Goal: Task Accomplishment & Management: Complete application form

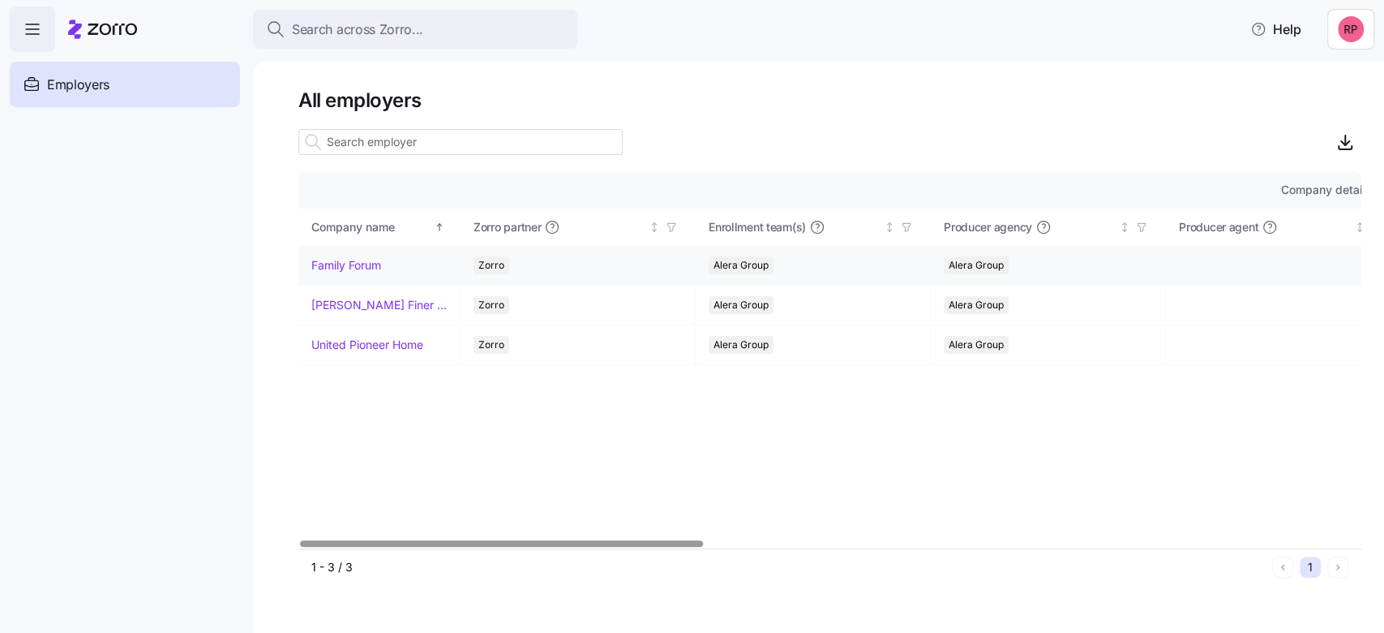
click at [326, 264] on link "Family Forum" at bounding box center [346, 265] width 70 height 16
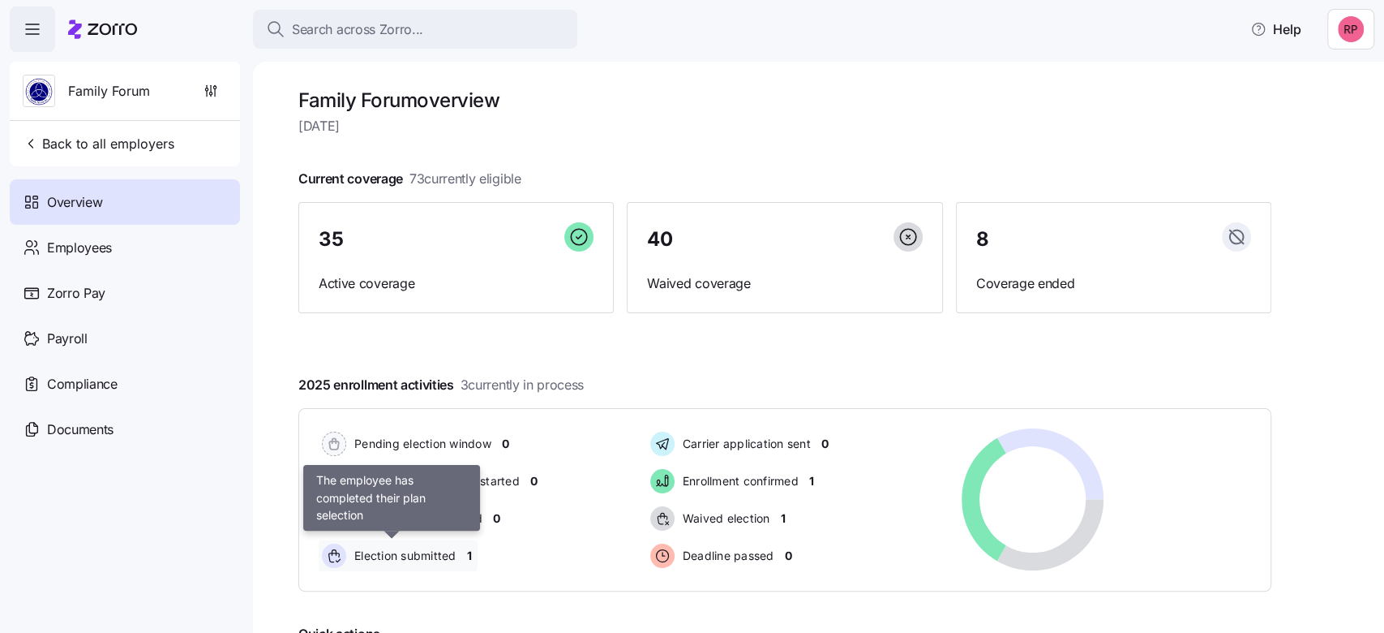
click at [399, 552] on span "Election submitted" at bounding box center [403, 555] width 107 height 16
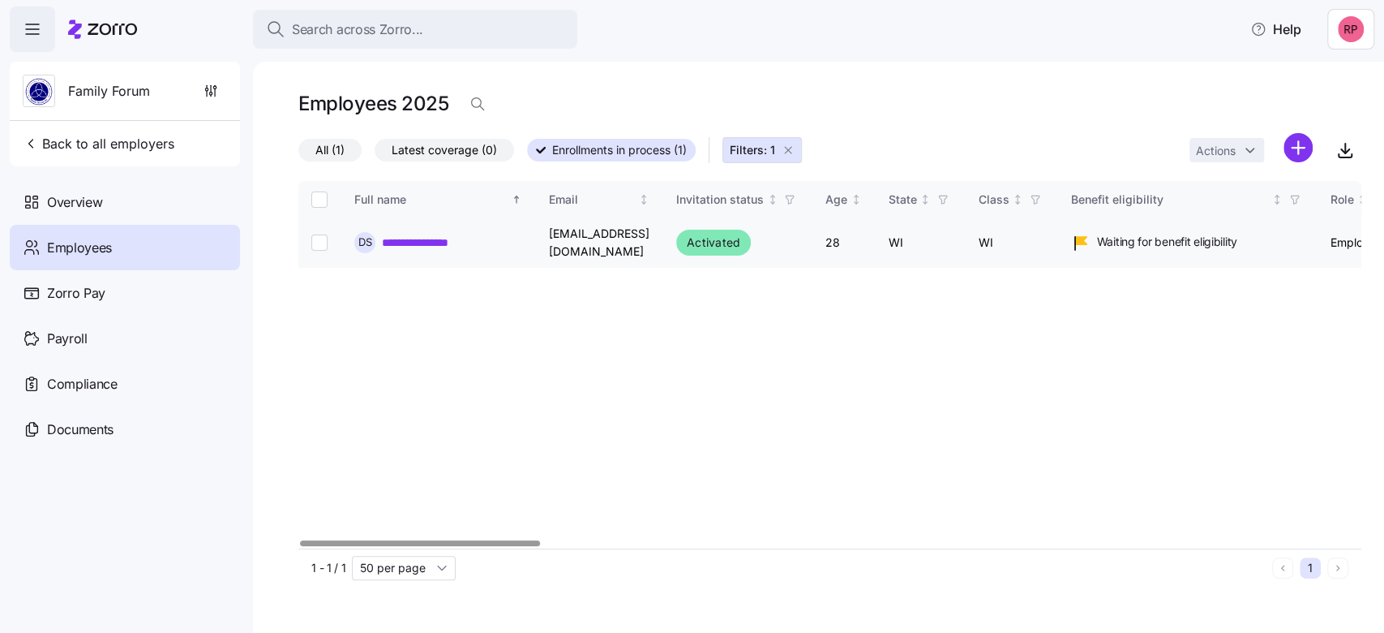
click at [427, 242] on link "**********" at bounding box center [426, 242] width 89 height 16
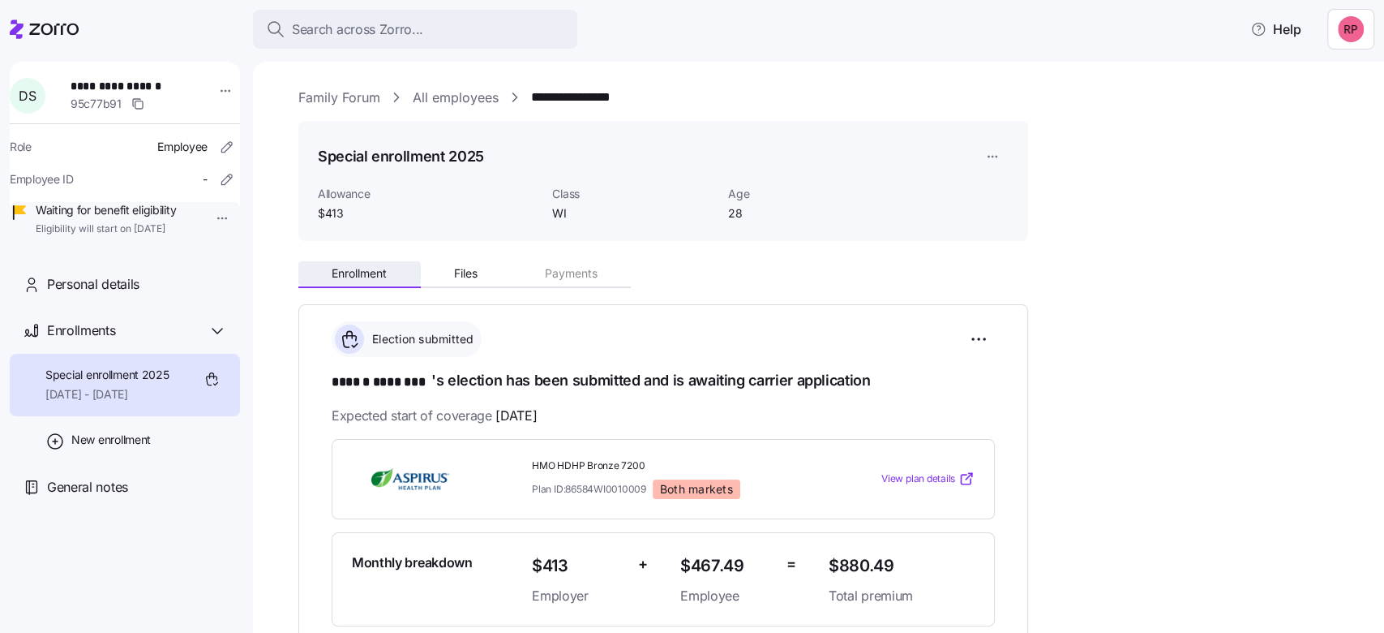
click at [356, 269] on span "Enrollment" at bounding box center [359, 273] width 55 height 11
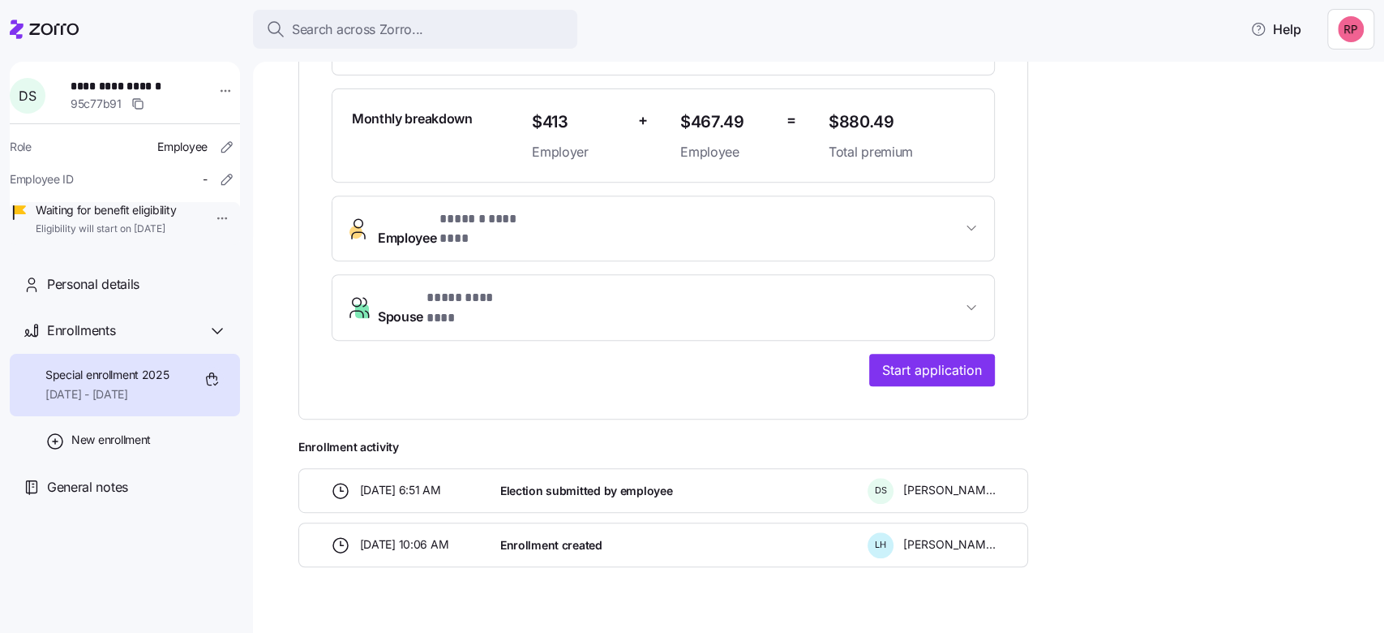
scroll to position [445, 0]
click at [958, 358] on span "Start application" at bounding box center [932, 367] width 100 height 19
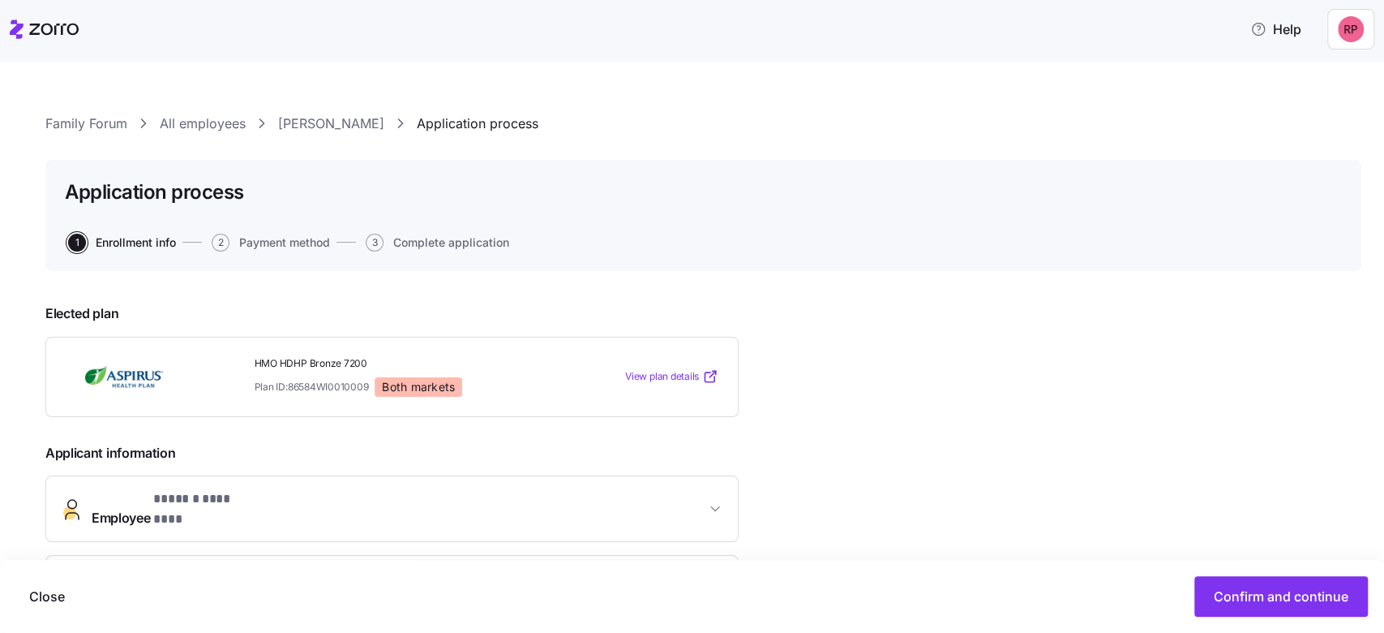
scroll to position [108, 0]
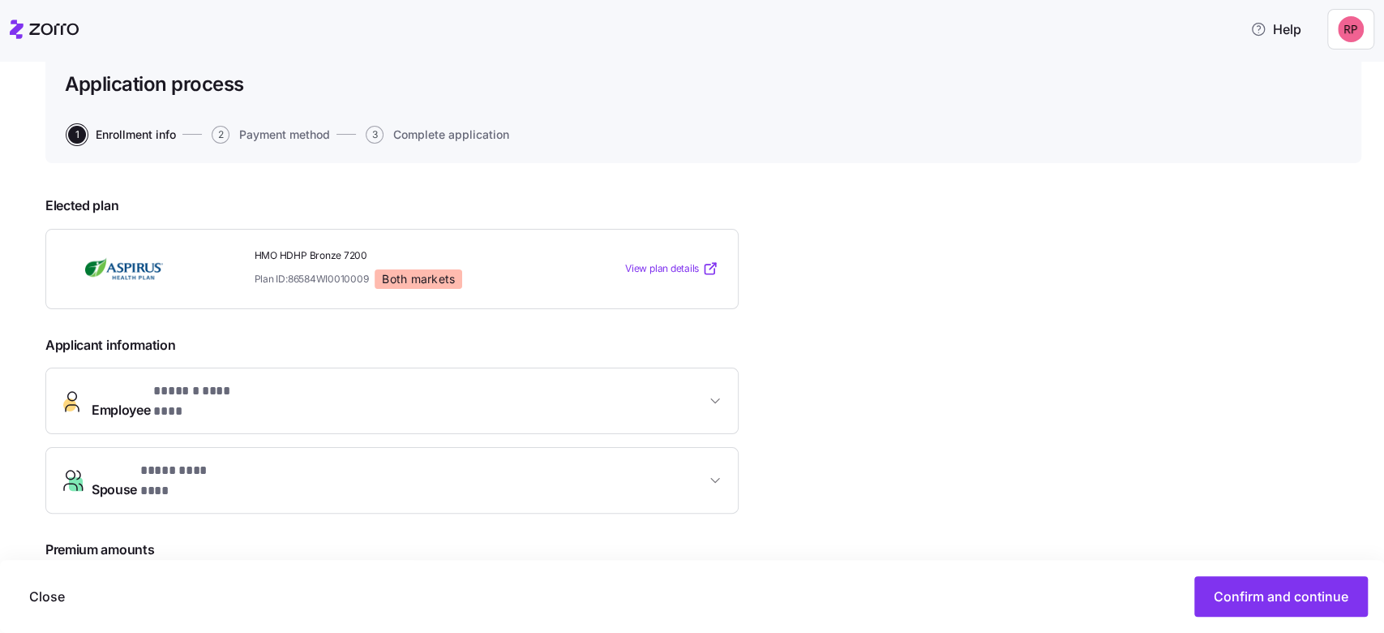
click at [683, 264] on span "View plan details" at bounding box center [662, 268] width 74 height 15
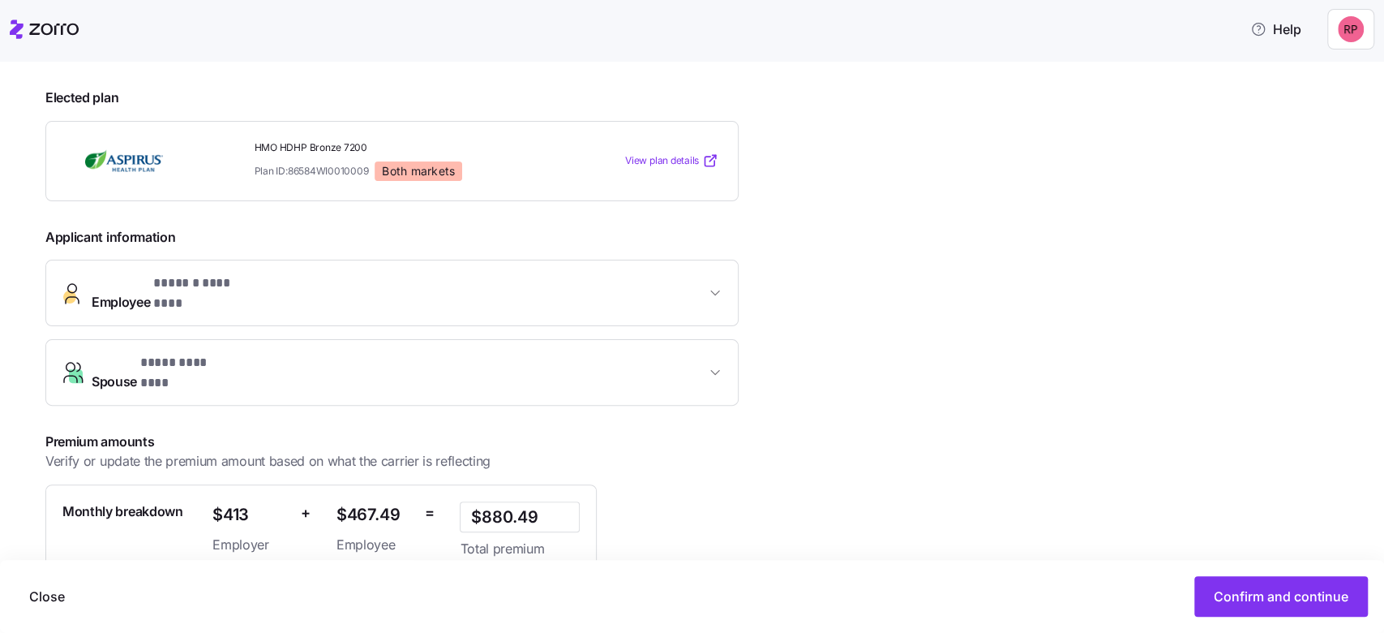
scroll to position [0, 0]
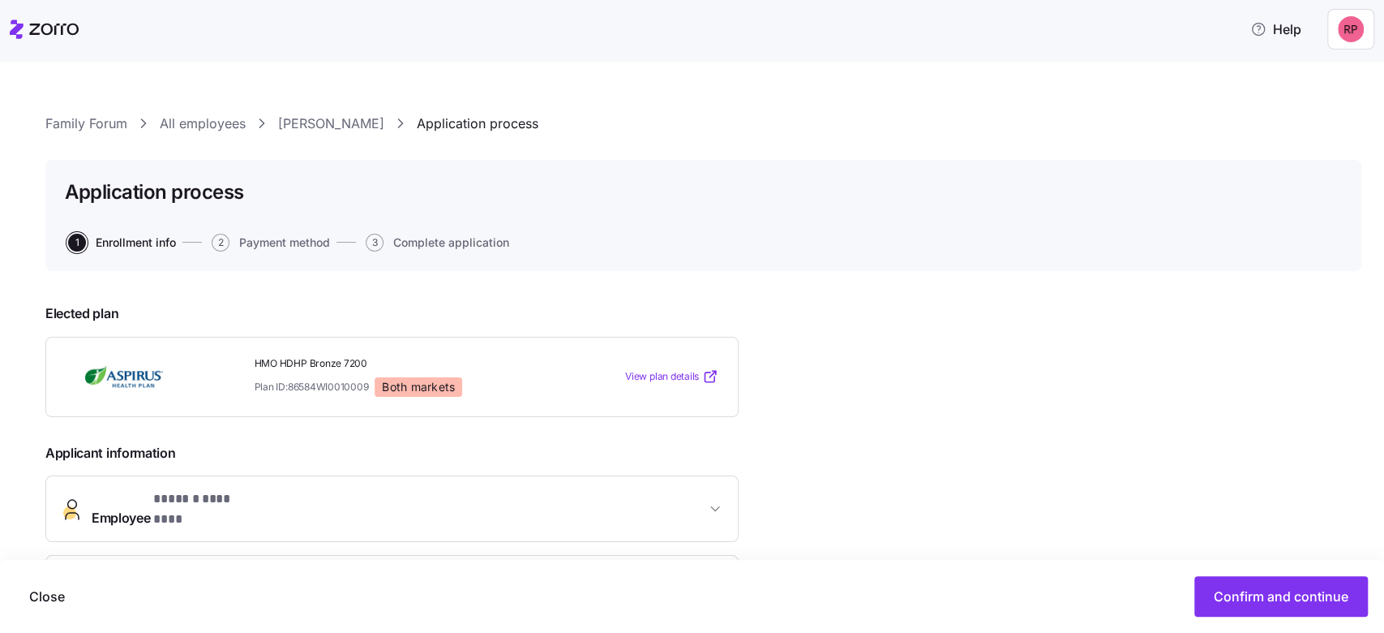
click at [311, 123] on link "Dakota Schaefer" at bounding box center [331, 124] width 106 height 20
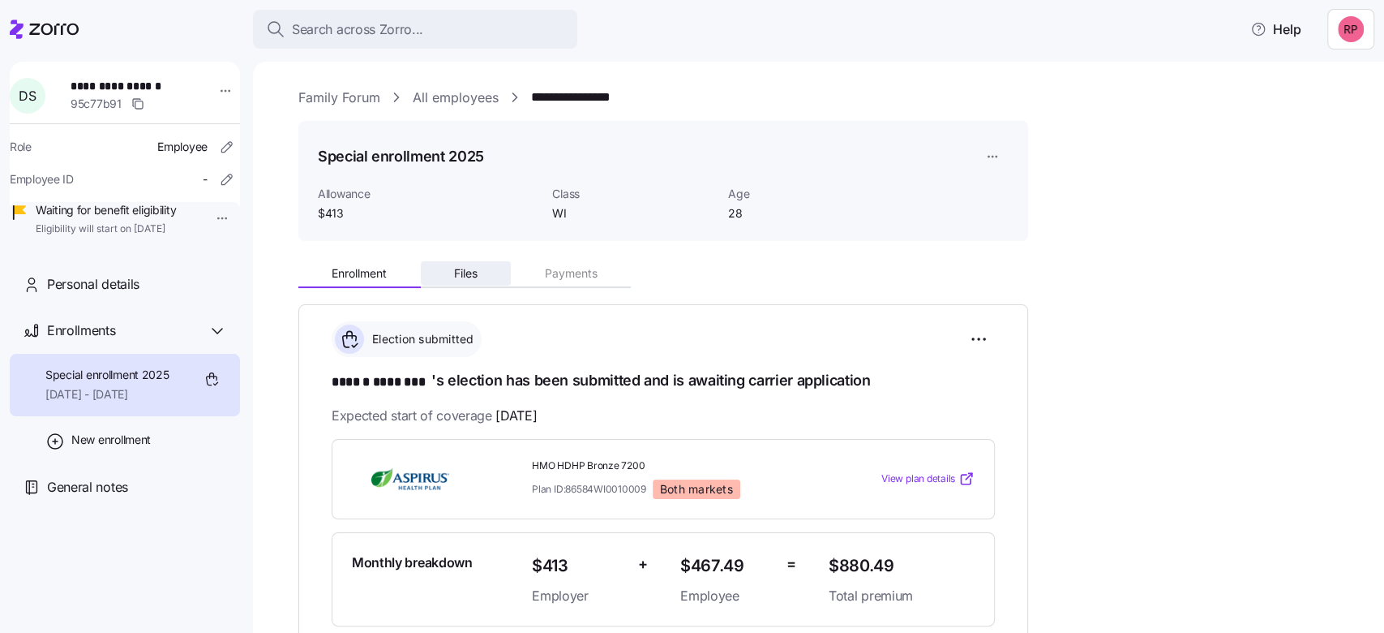
click at [461, 265] on button "Files" at bounding box center [466, 273] width 91 height 24
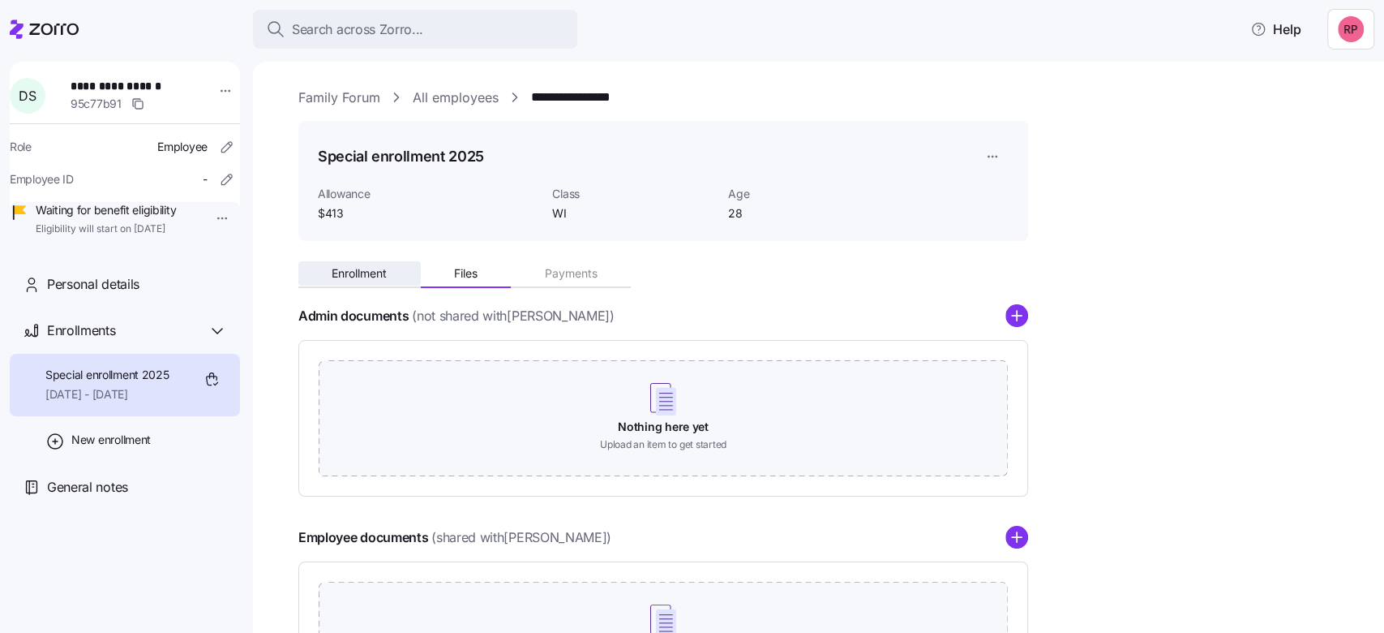
click at [350, 277] on span "Enrollment" at bounding box center [359, 273] width 55 height 11
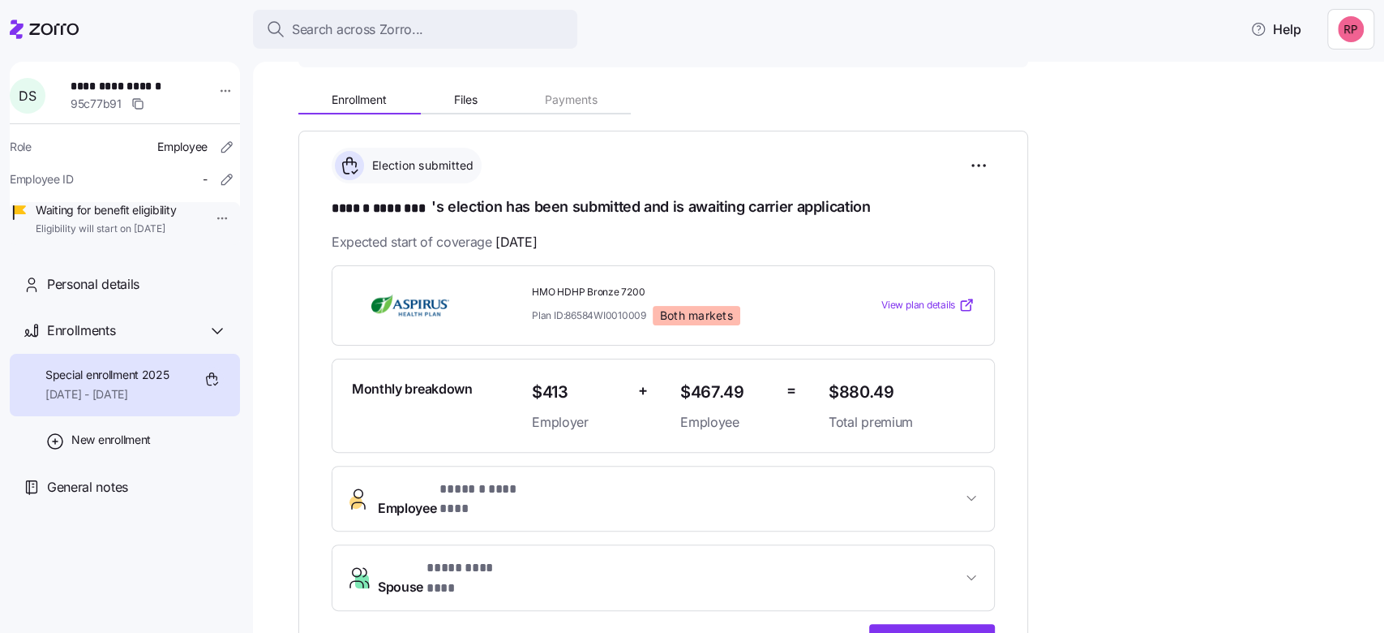
scroll to position [432, 0]
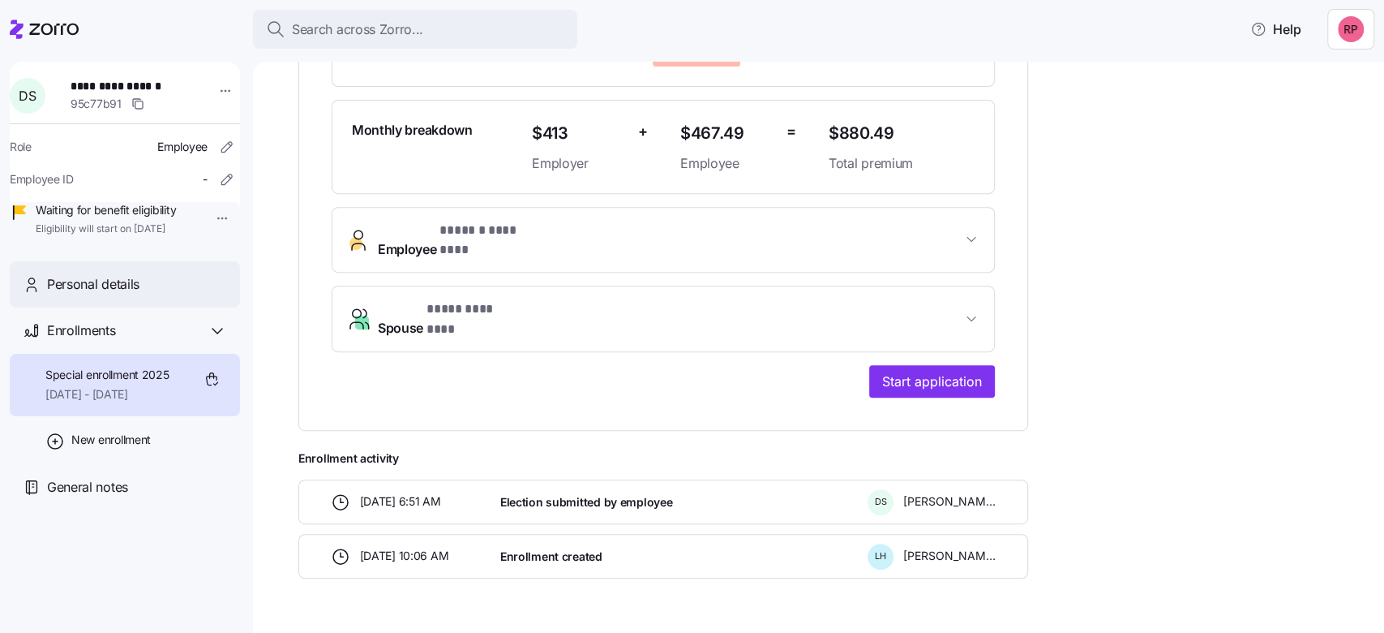
click at [87, 294] on span "Personal details" at bounding box center [93, 284] width 92 height 20
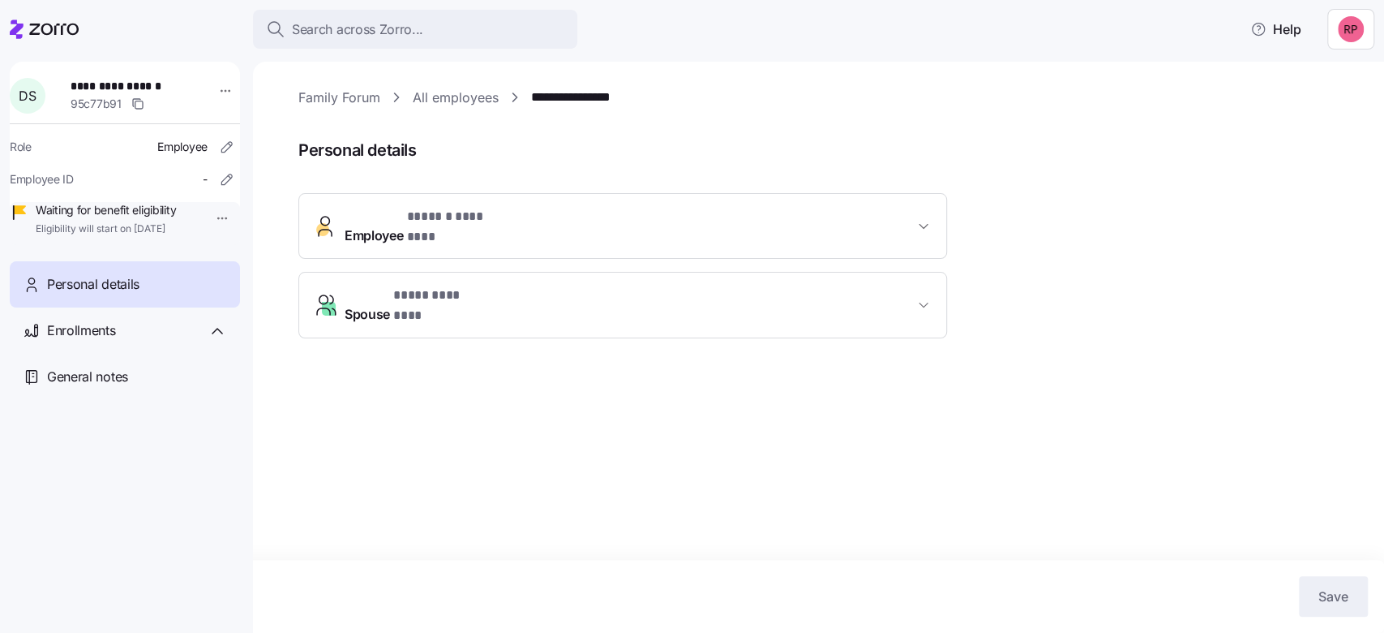
click at [929, 220] on icon "button" at bounding box center [924, 226] width 16 height 16
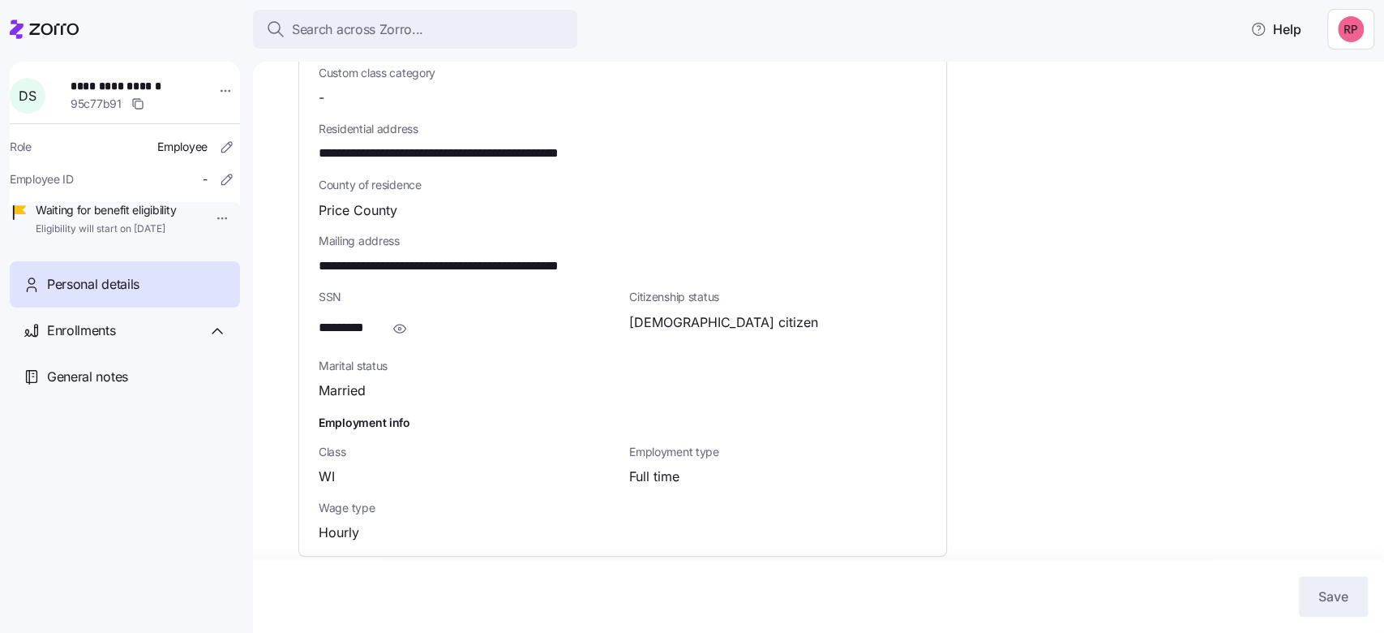
scroll to position [590, 0]
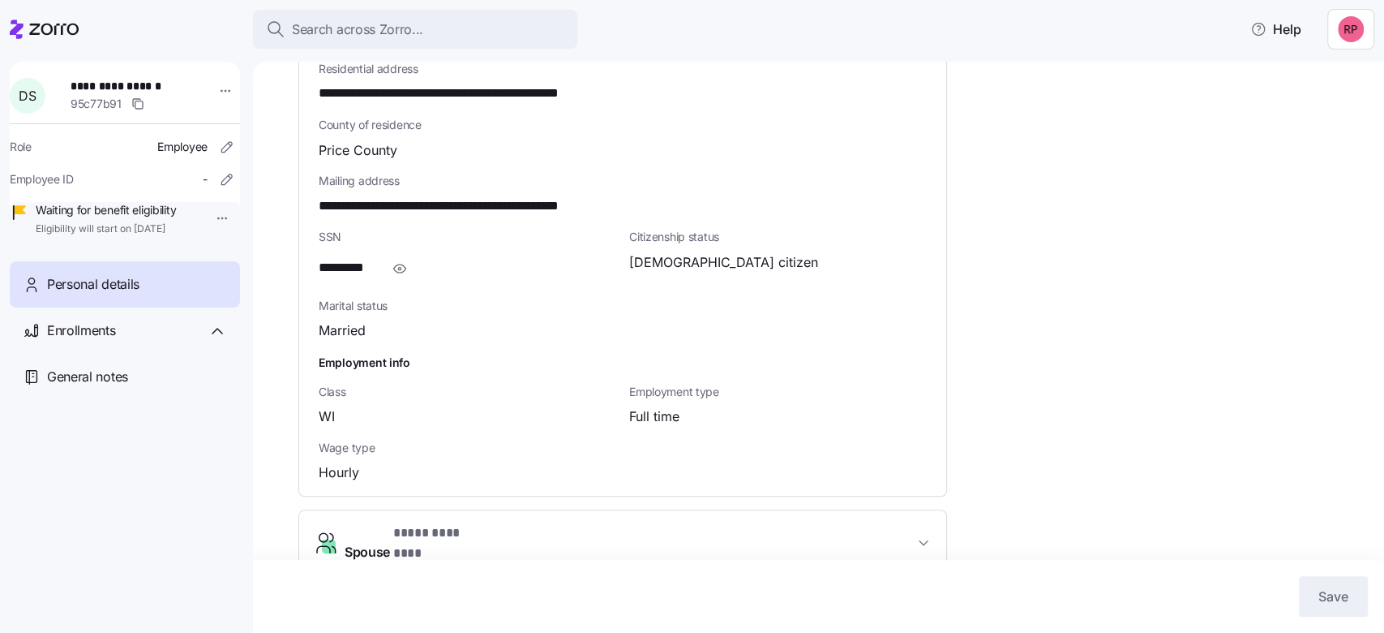
click at [920, 540] on icon "button" at bounding box center [924, 542] width 8 height 4
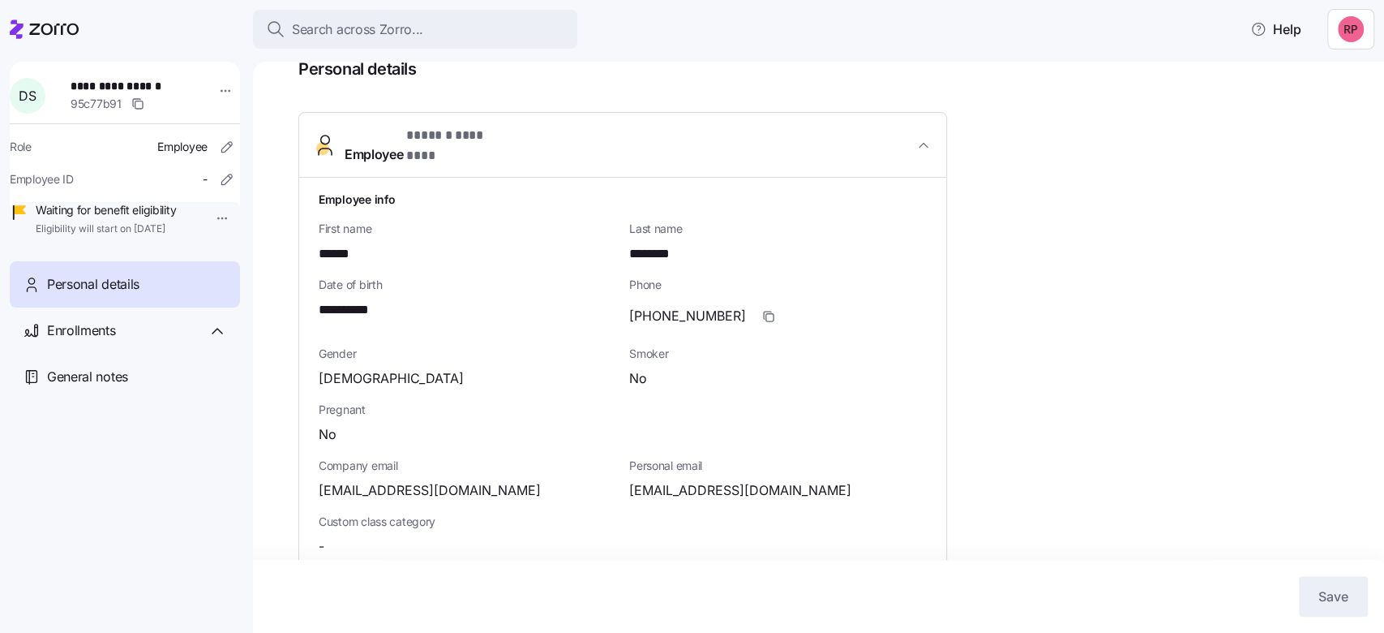
scroll to position [61, 0]
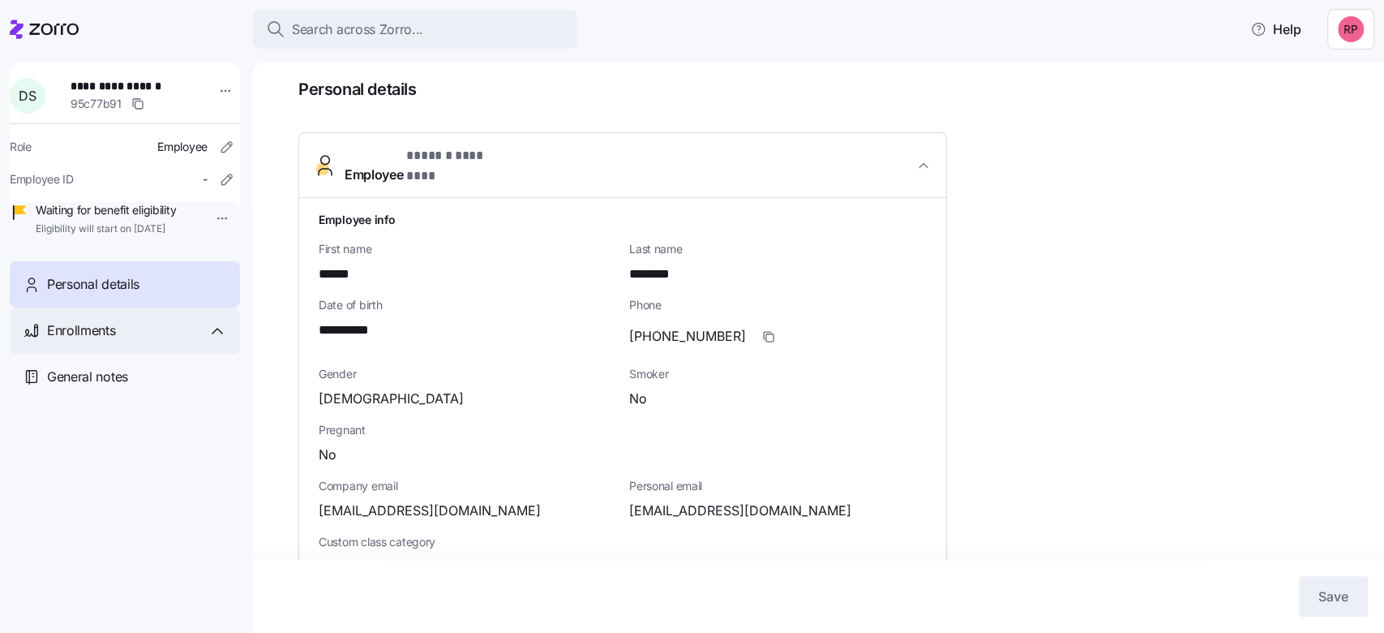
click at [61, 341] on span "Enrollments" at bounding box center [81, 330] width 68 height 20
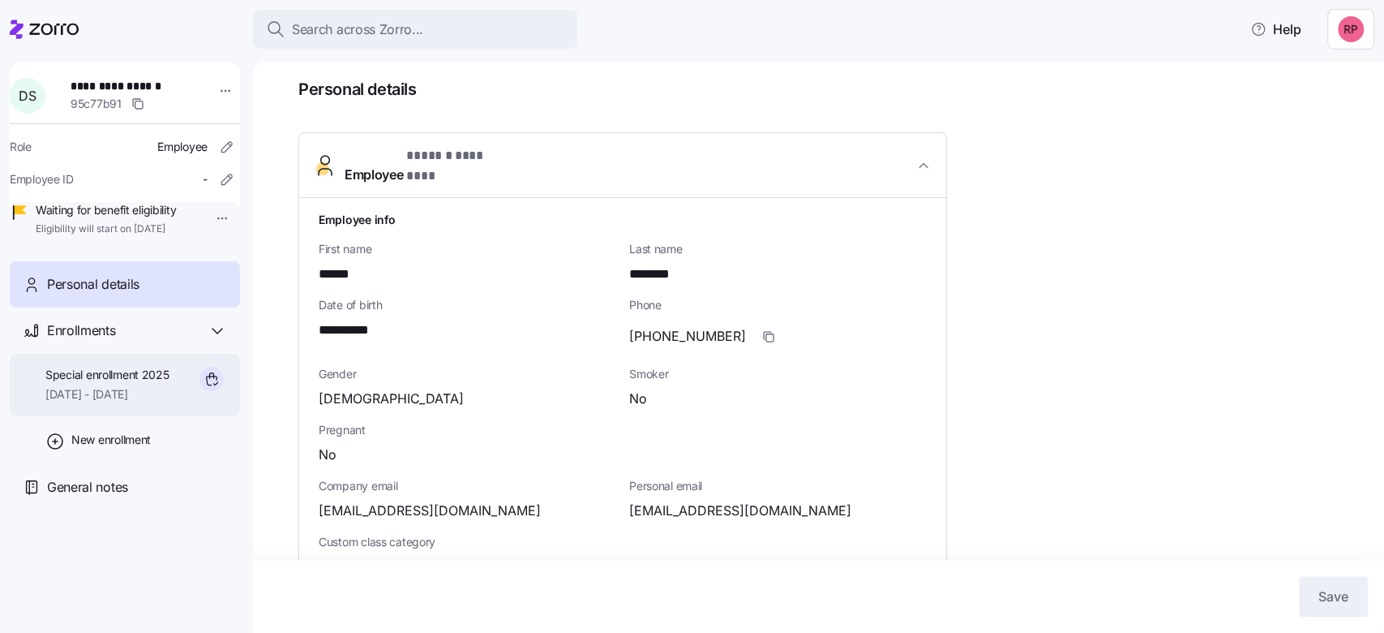
click at [68, 383] on span "Special enrollment 2025" at bounding box center [107, 375] width 124 height 16
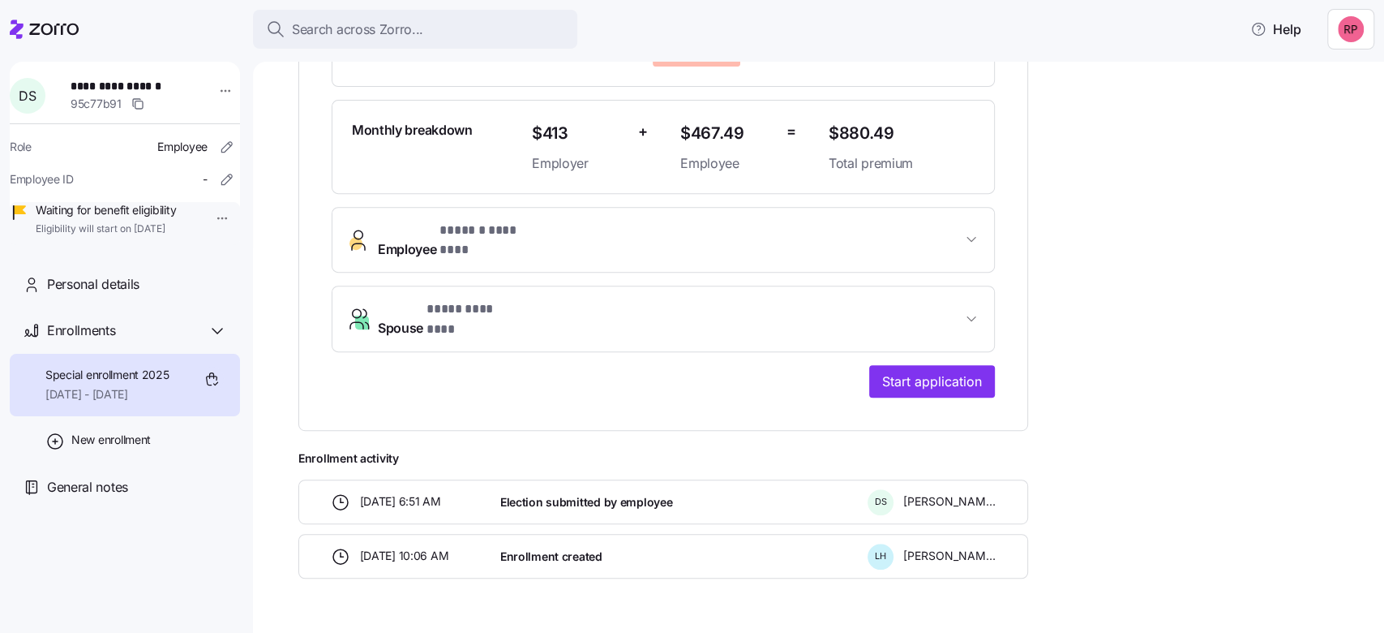
scroll to position [445, 0]
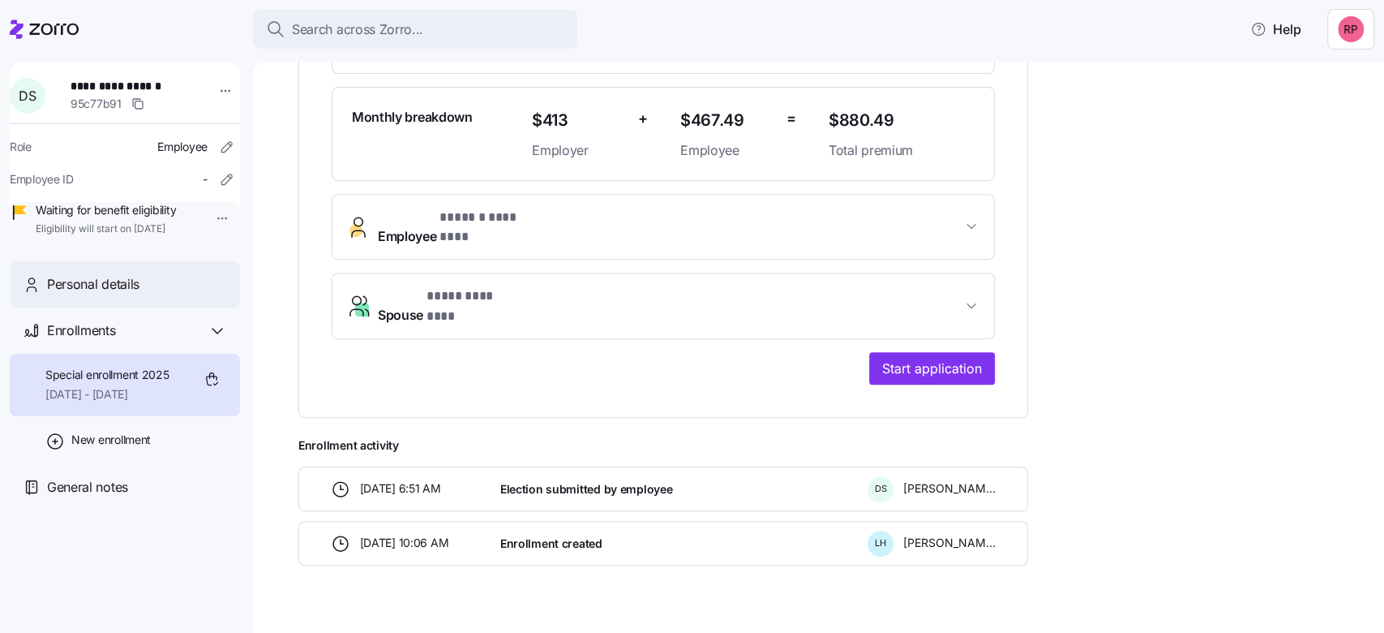
click at [67, 294] on span "Personal details" at bounding box center [93, 284] width 92 height 20
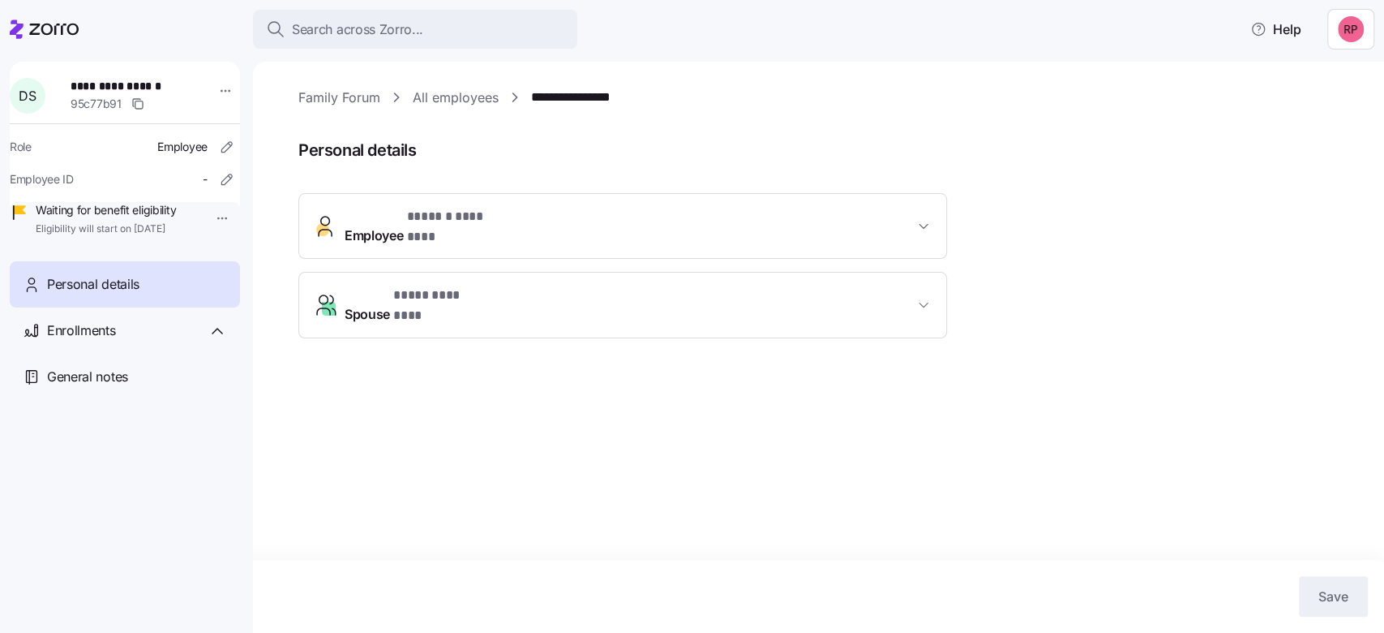
click at [920, 224] on icon "button" at bounding box center [924, 226] width 8 height 4
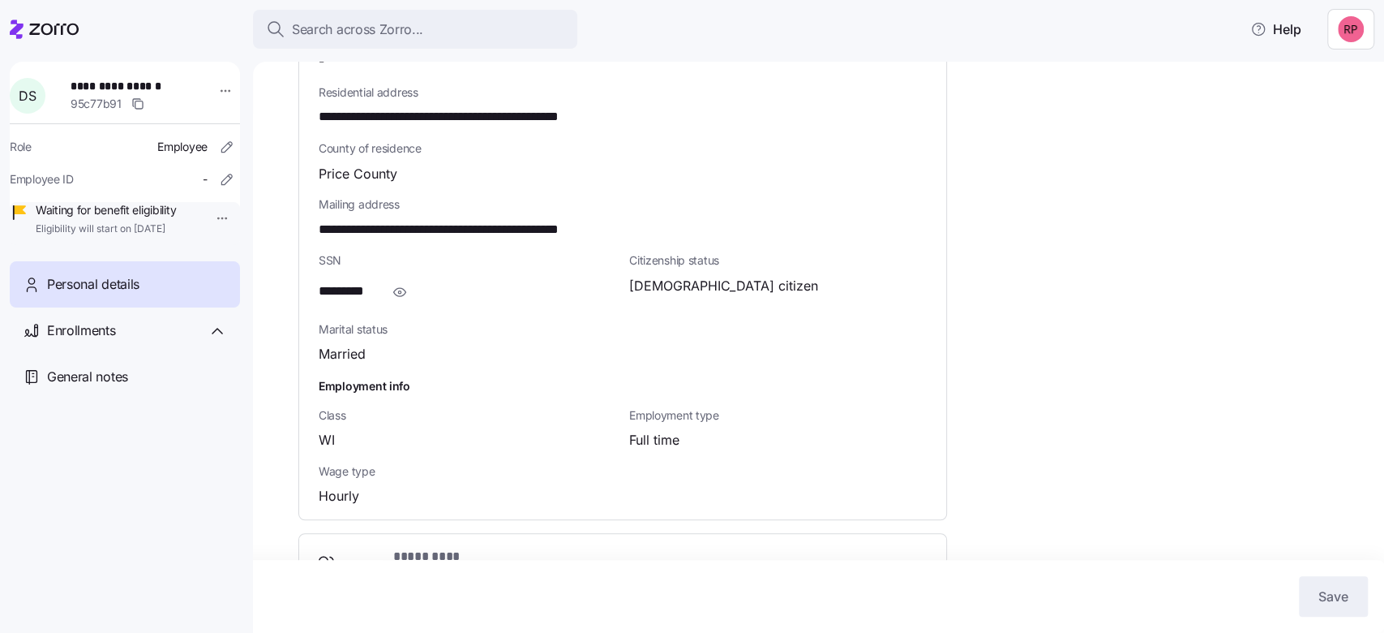
scroll to position [590, 0]
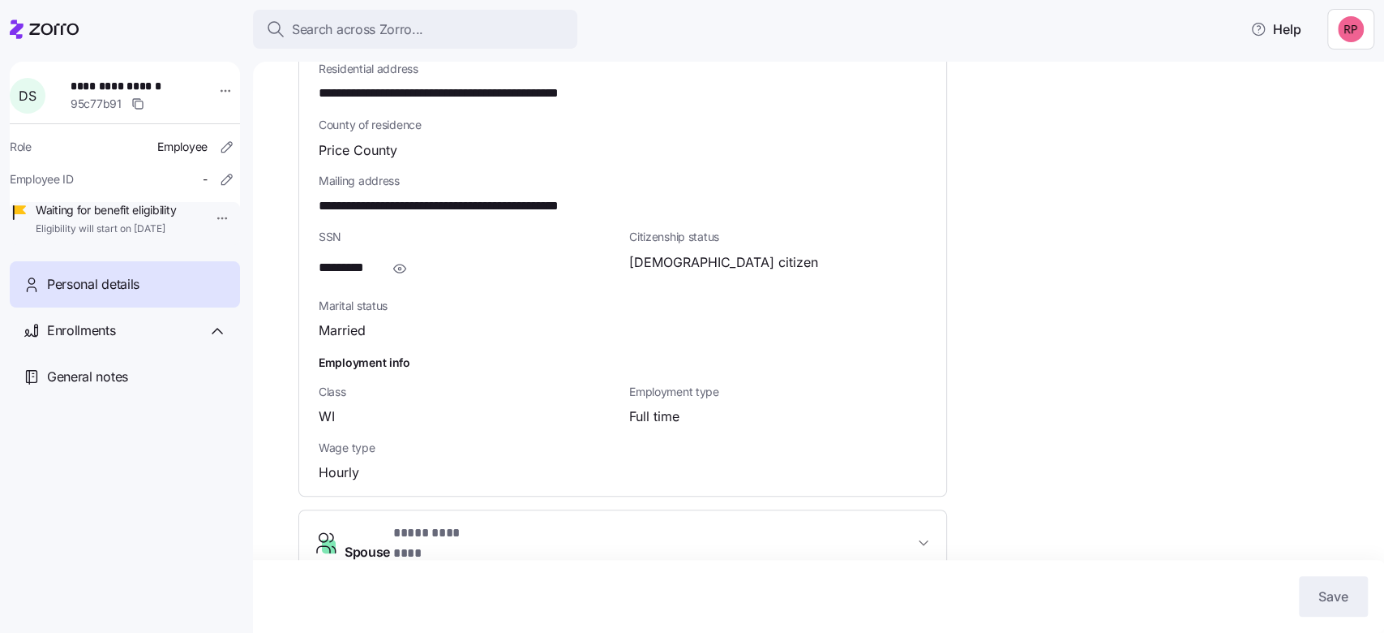
click at [921, 540] on icon "button" at bounding box center [924, 542] width 8 height 4
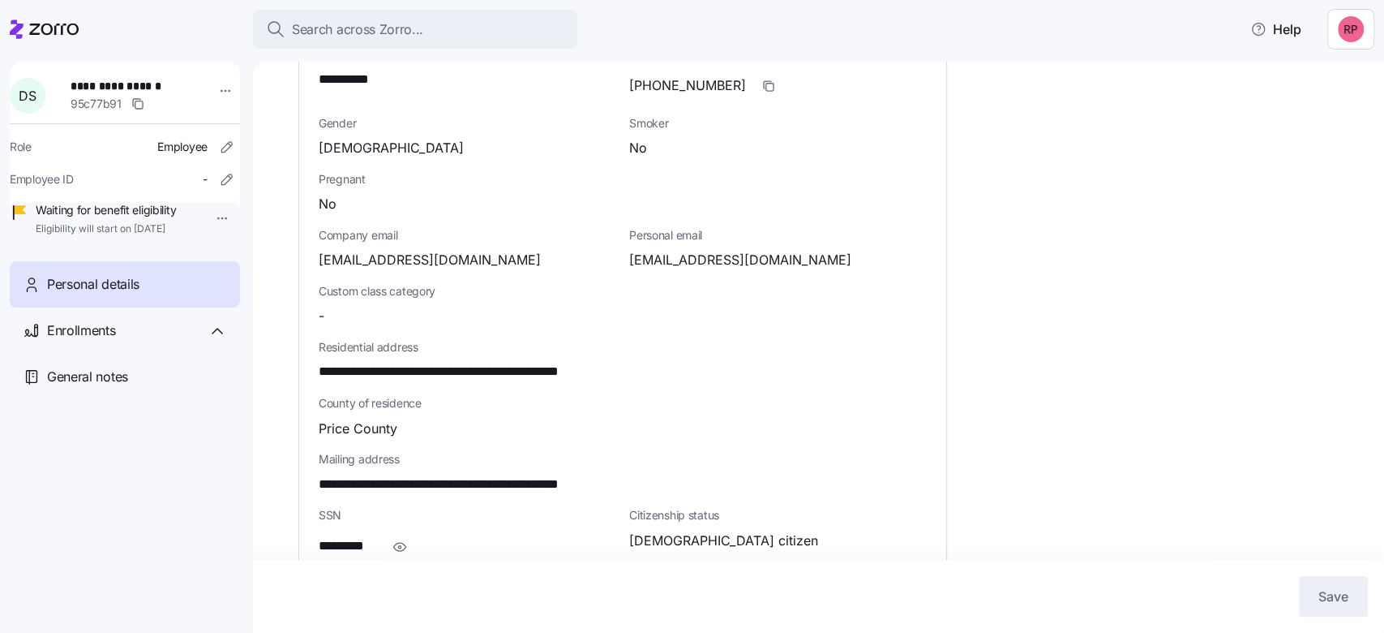
scroll to position [61, 0]
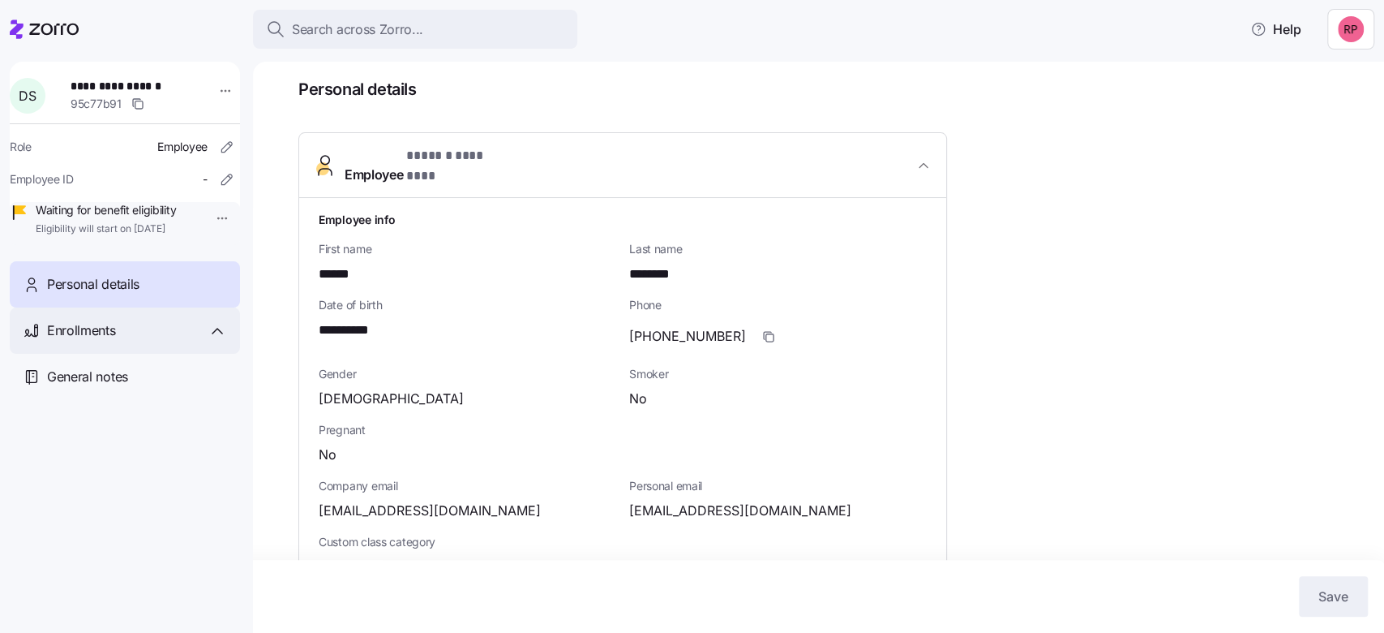
click at [58, 341] on span "Enrollments" at bounding box center [81, 330] width 68 height 20
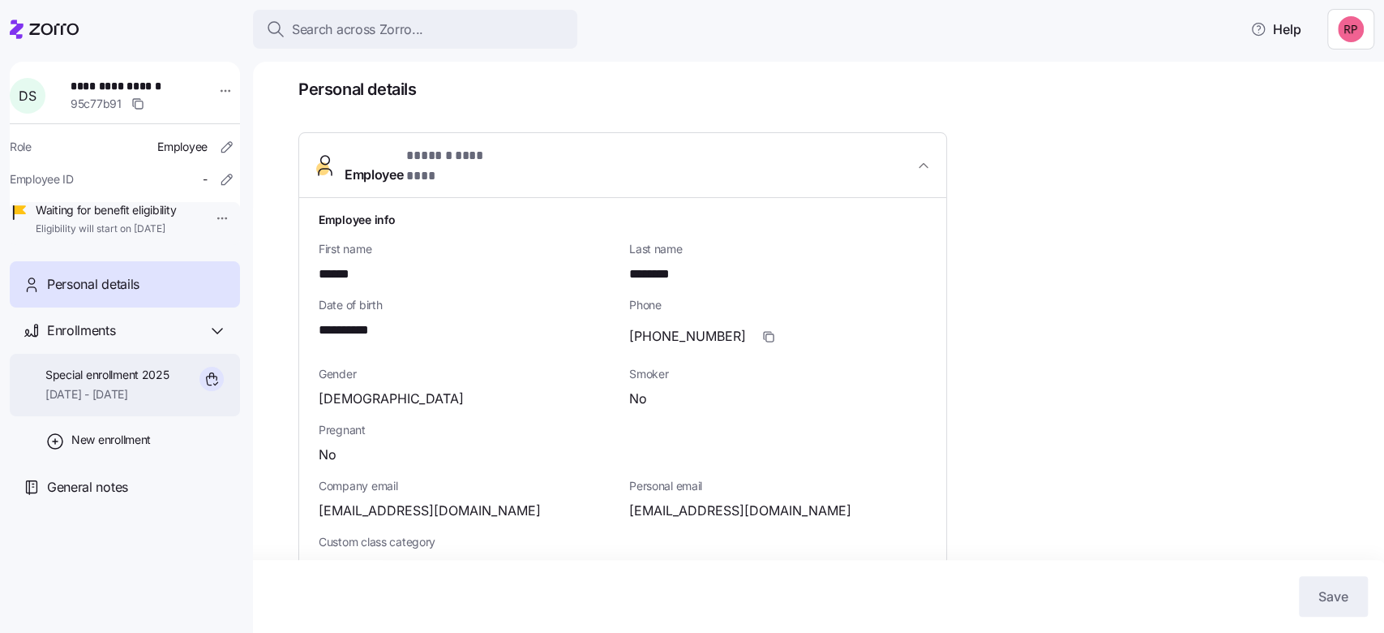
click at [80, 383] on span "Special enrollment 2025" at bounding box center [107, 375] width 124 height 16
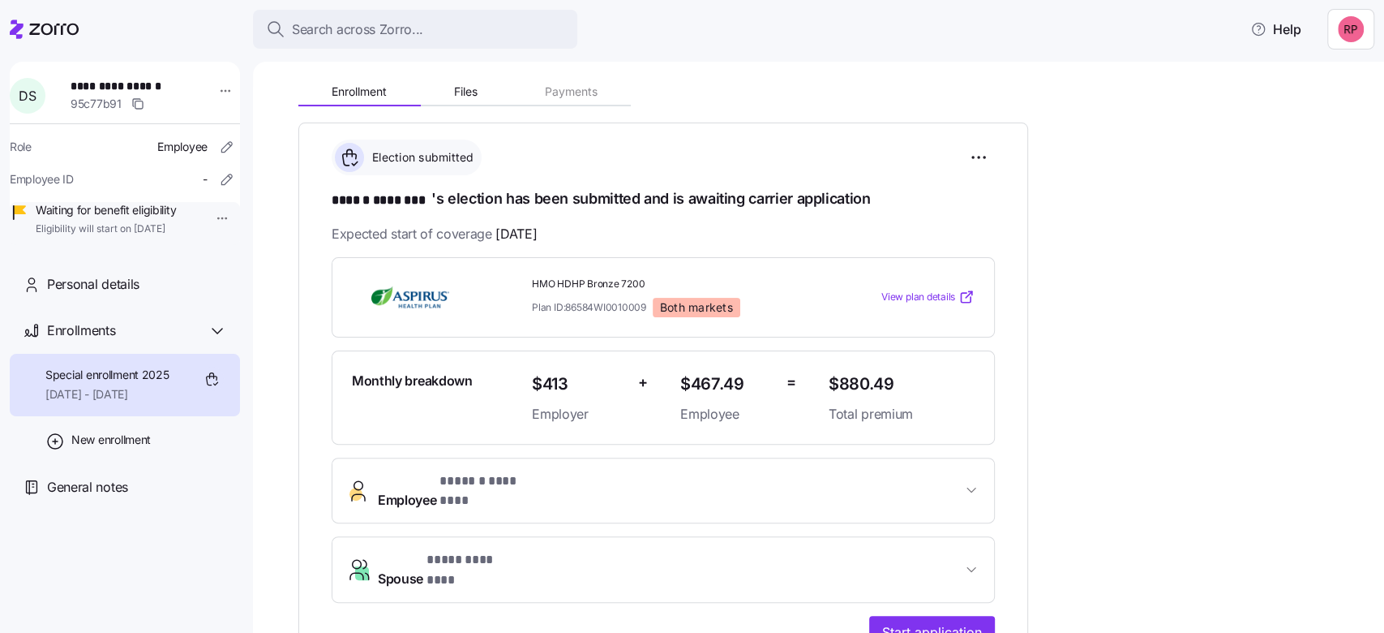
scroll to position [216, 0]
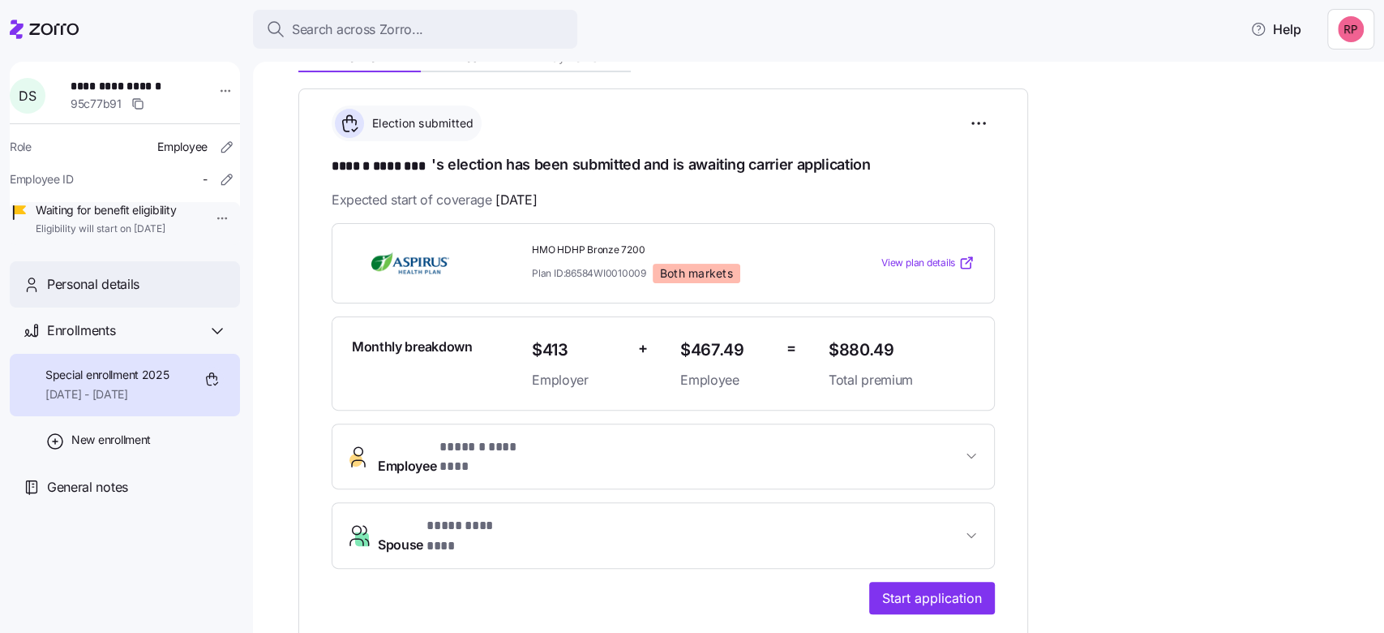
click at [76, 294] on span "Personal details" at bounding box center [93, 284] width 92 height 20
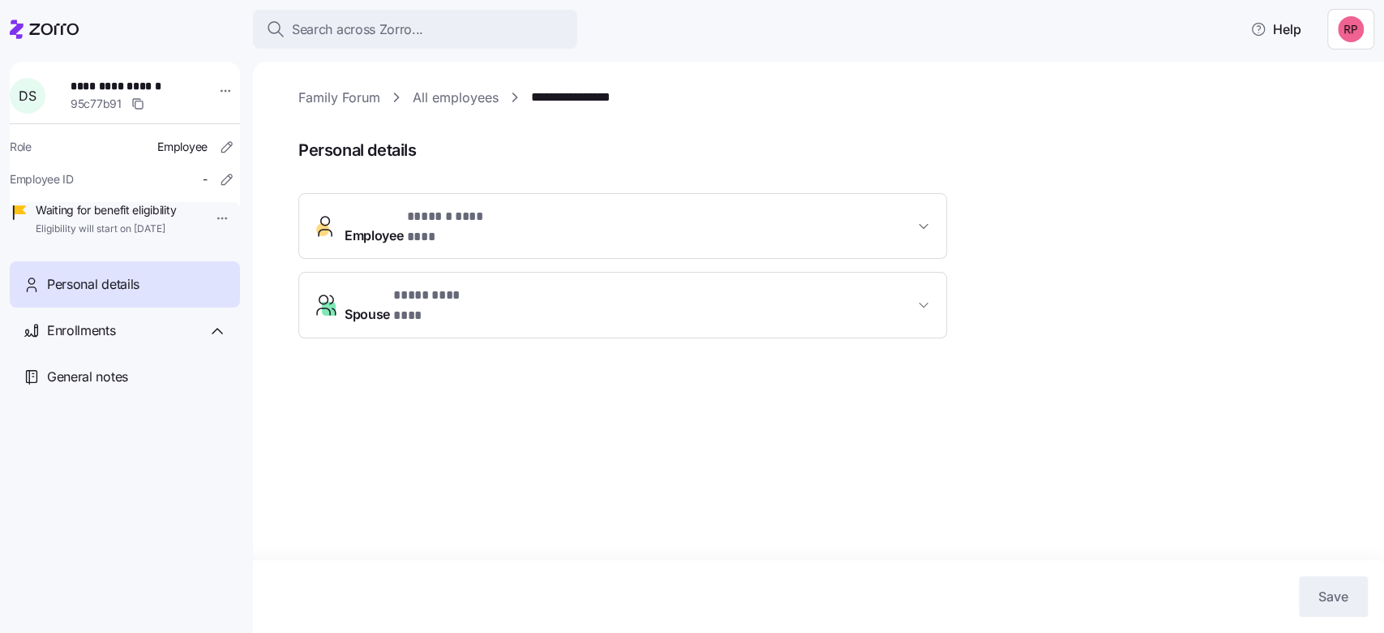
click at [560, 214] on span "Employee * ****** ******** *" at bounding box center [629, 226] width 569 height 39
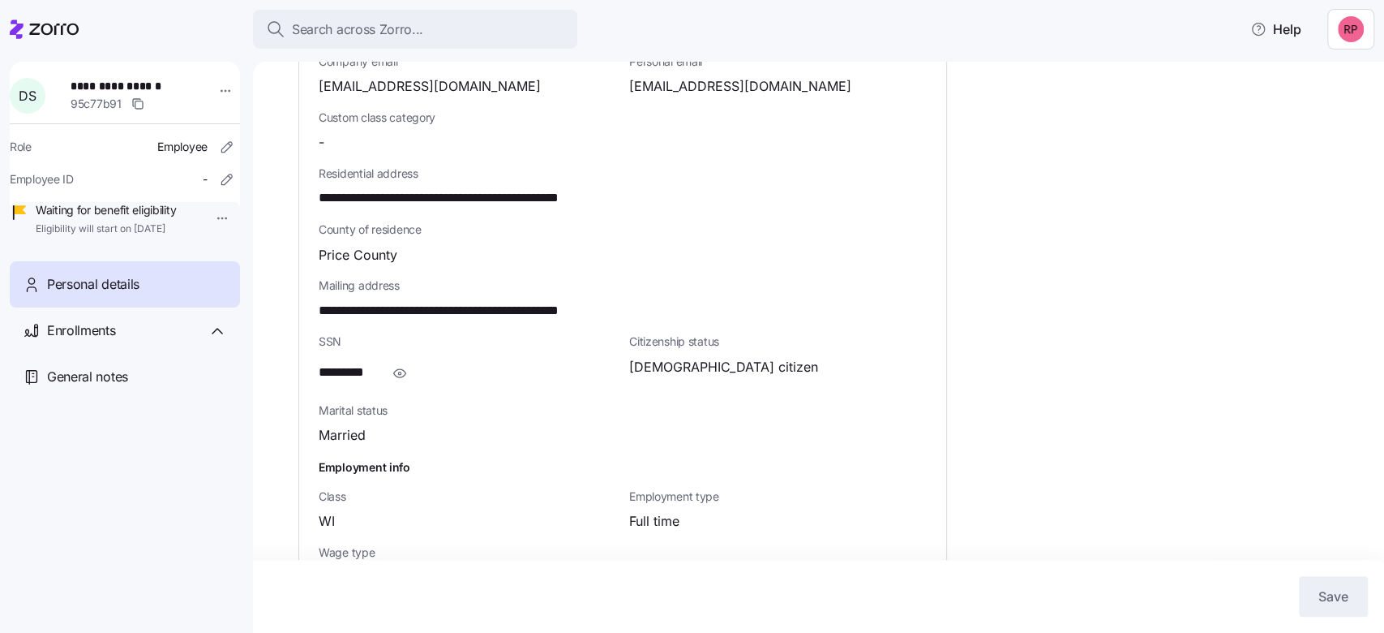
scroll to position [590, 0]
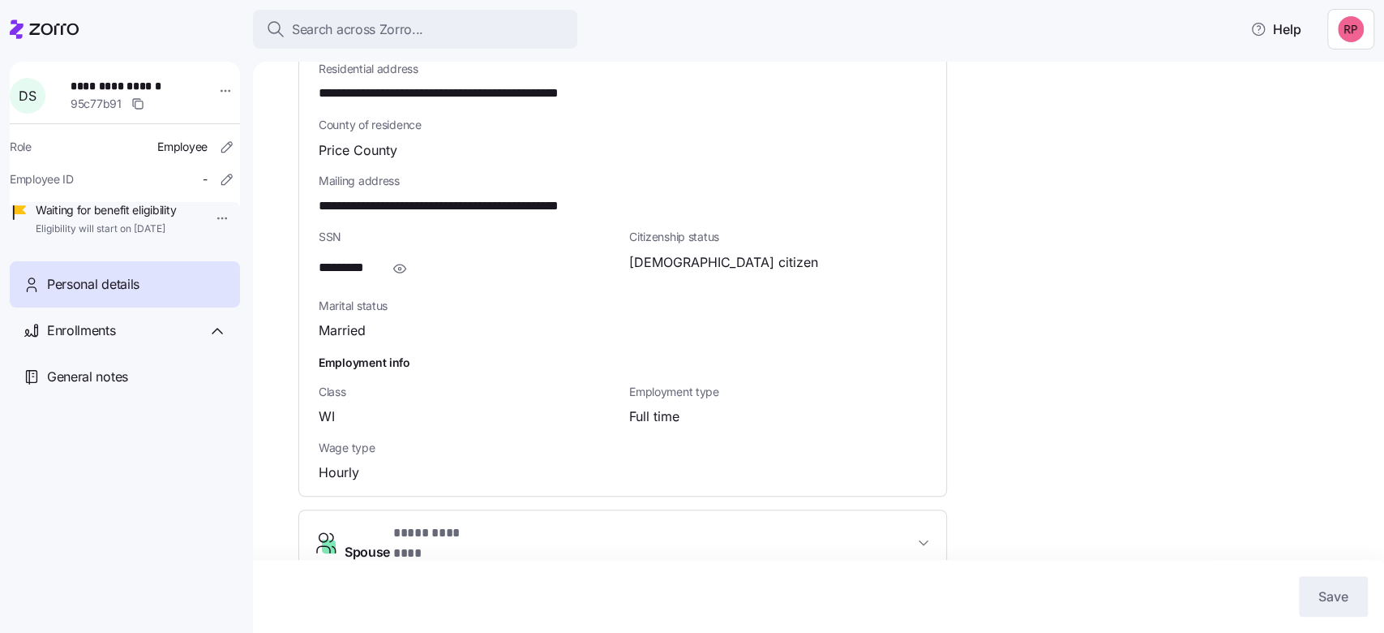
click at [921, 534] on icon "button" at bounding box center [924, 542] width 16 height 16
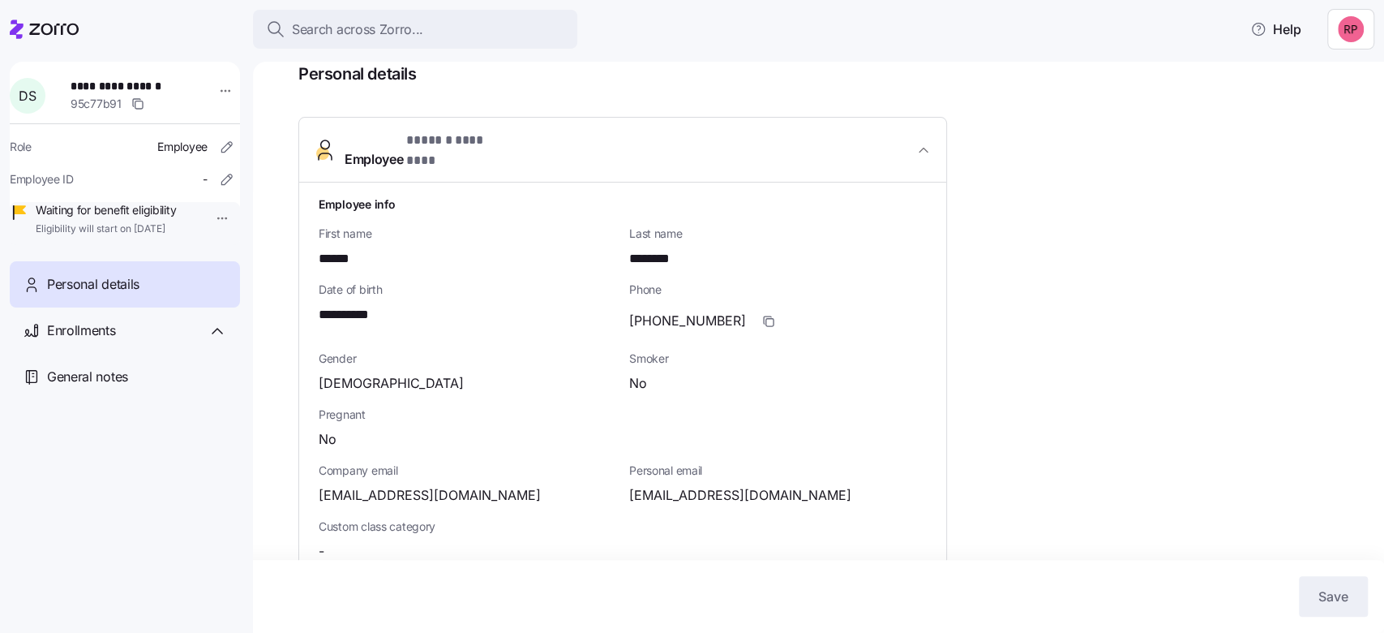
scroll to position [0, 0]
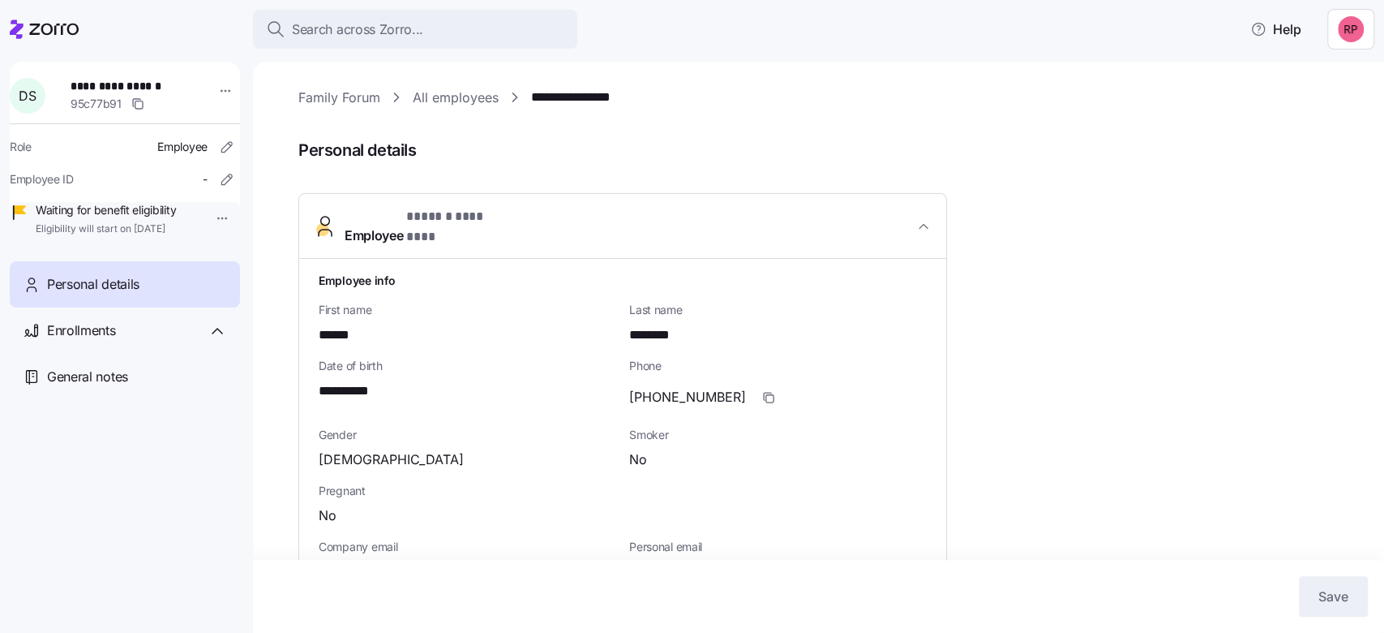
click at [84, 294] on span "Personal details" at bounding box center [93, 284] width 92 height 20
click at [95, 341] on span "Enrollments" at bounding box center [81, 330] width 68 height 20
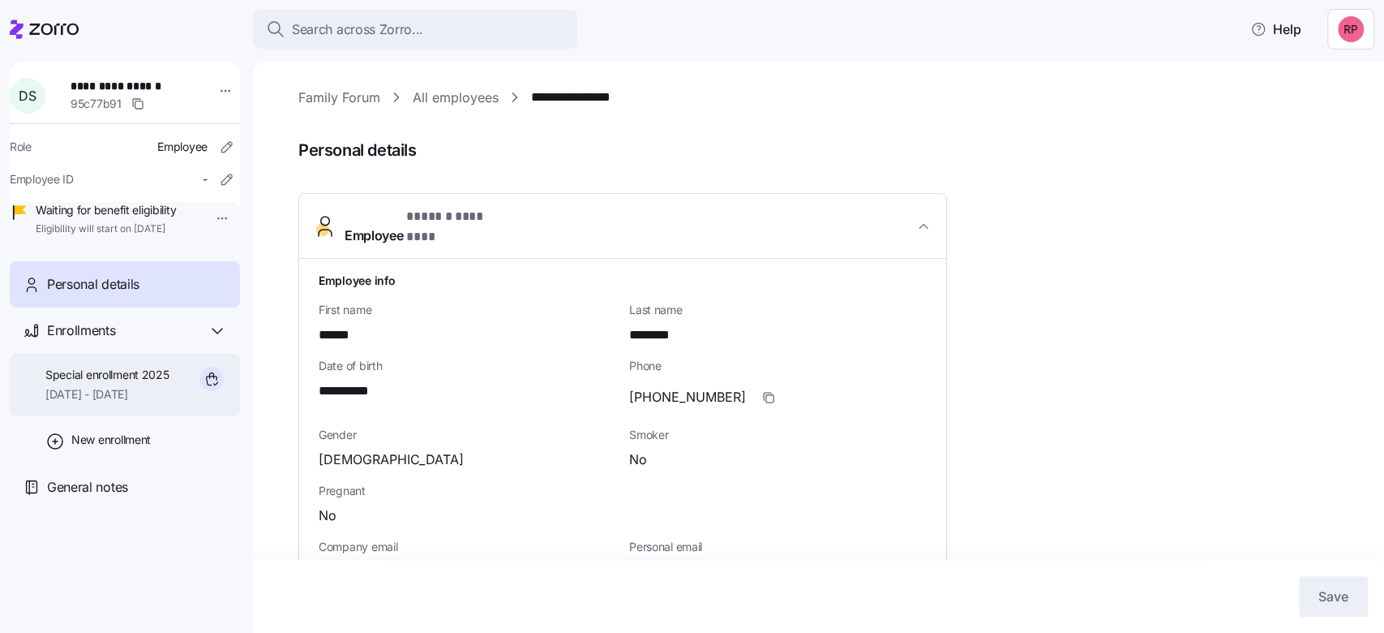
click at [79, 402] on span "10/01/2025 - 12/31/2025" at bounding box center [107, 394] width 124 height 16
